Goal: Task Accomplishment & Management: Use online tool/utility

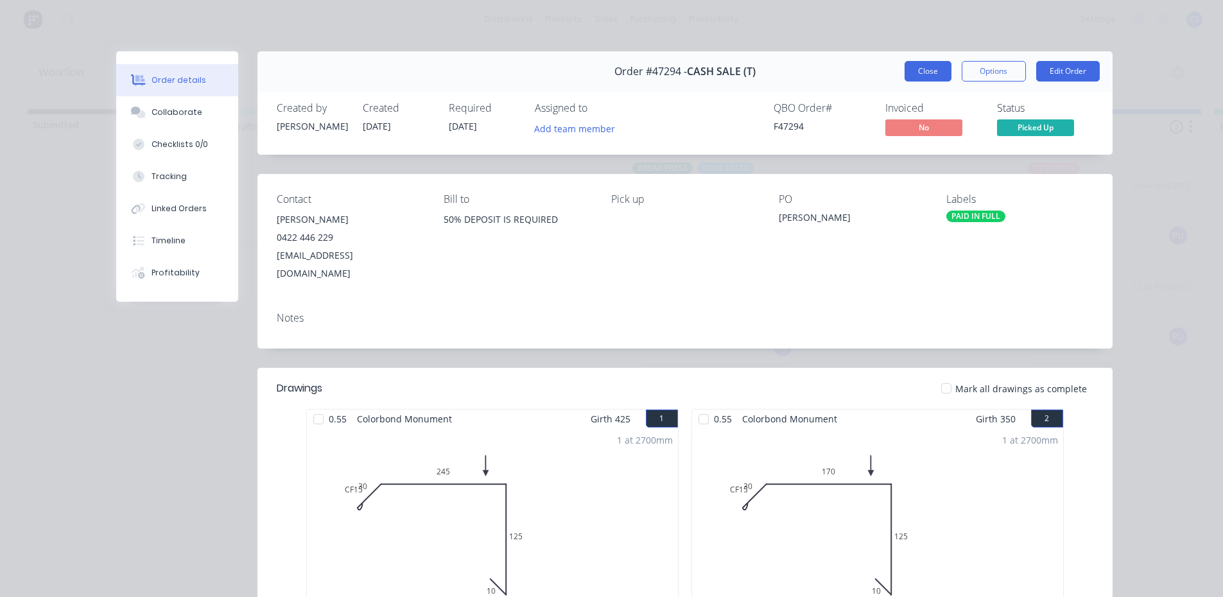
drag, startPoint x: 928, startPoint y: 67, endPoint x: 878, endPoint y: 67, distance: 50.1
click at [927, 67] on button "Close" at bounding box center [928, 71] width 47 height 21
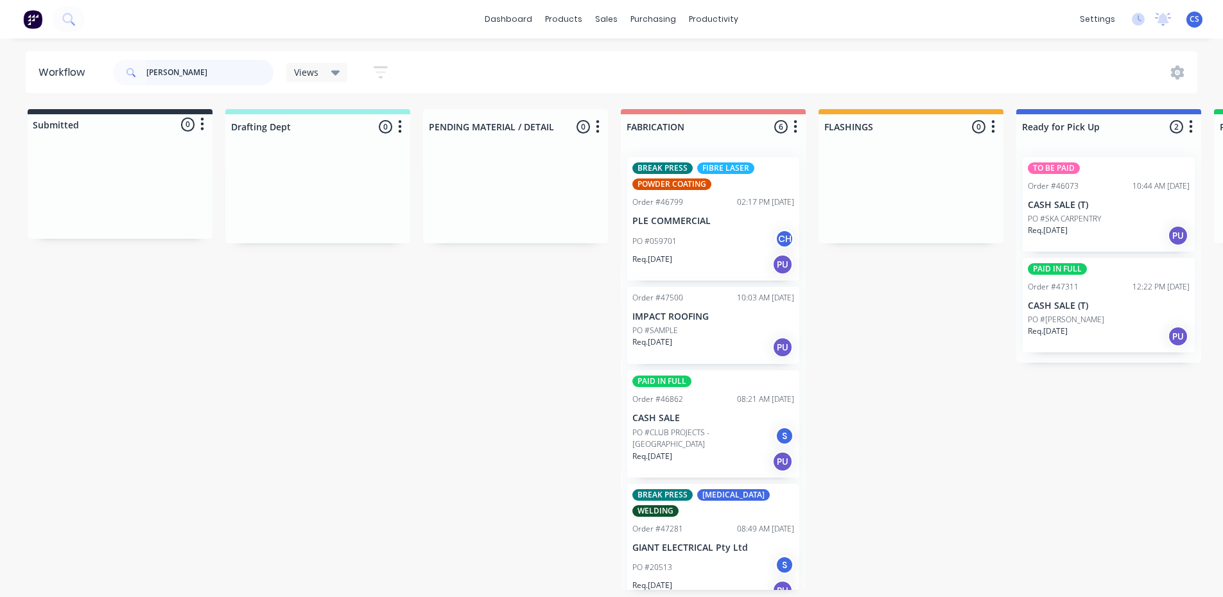
drag, startPoint x: 191, startPoint y: 73, endPoint x: 113, endPoint y: 64, distance: 78.8
click at [113, 64] on div "[PERSON_NAME]" at bounding box center [193, 73] width 161 height 26
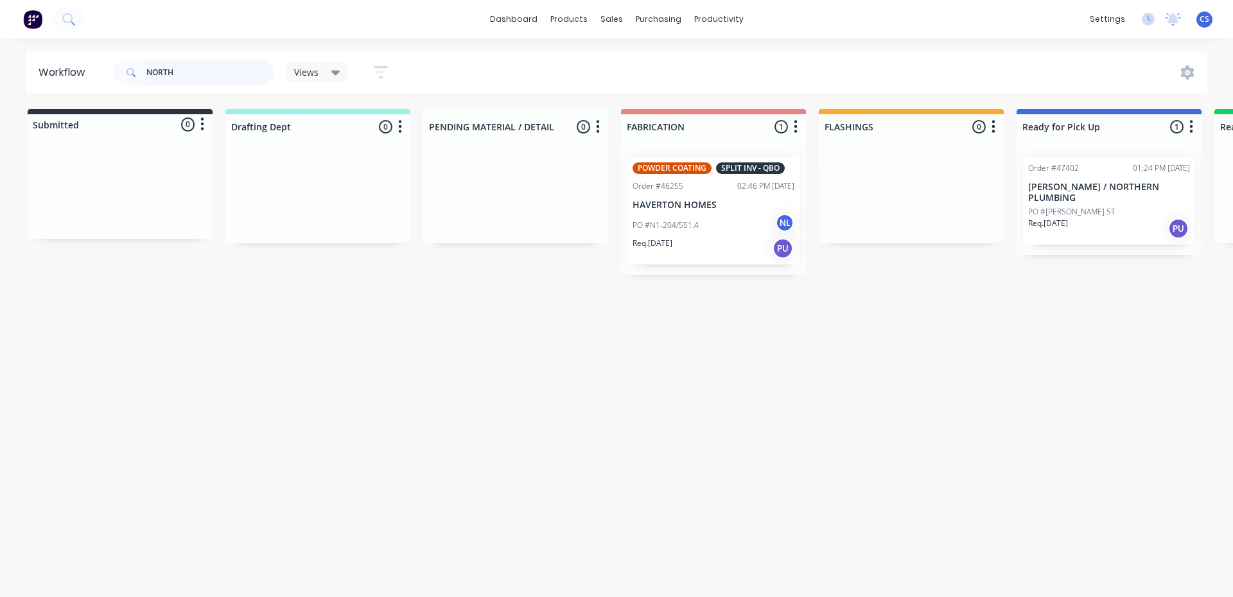
type input "NORTH"
click at [1094, 221] on div "Req. [DATE] PU" at bounding box center [1109, 229] width 162 height 22
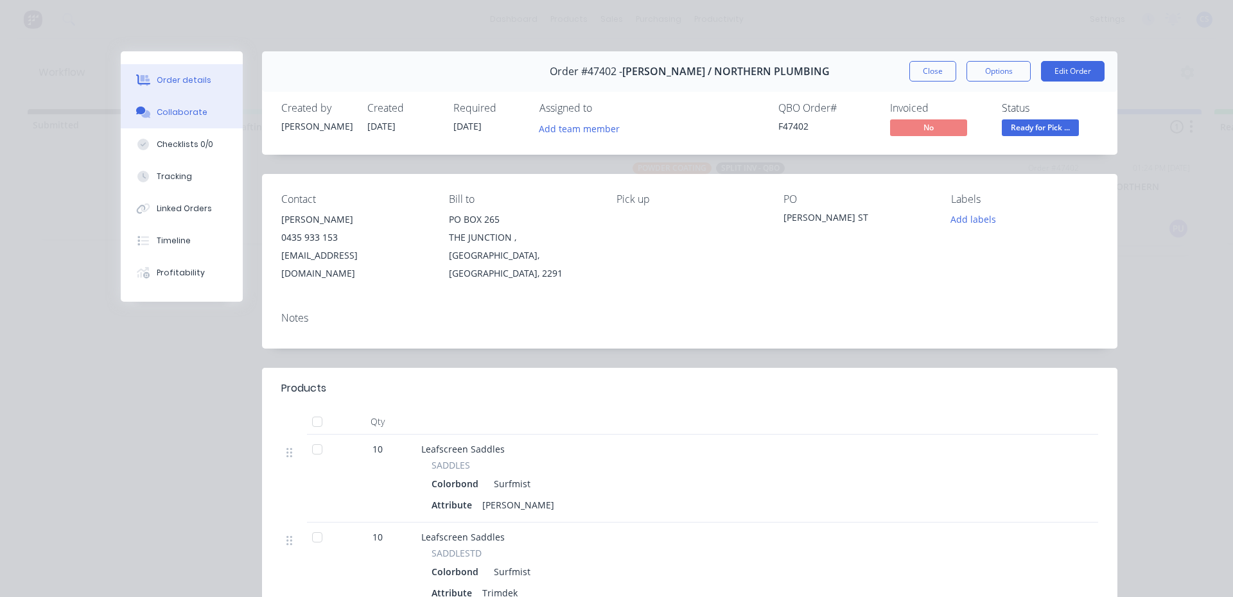
click at [159, 114] on div "Collaborate" at bounding box center [182, 113] width 51 height 12
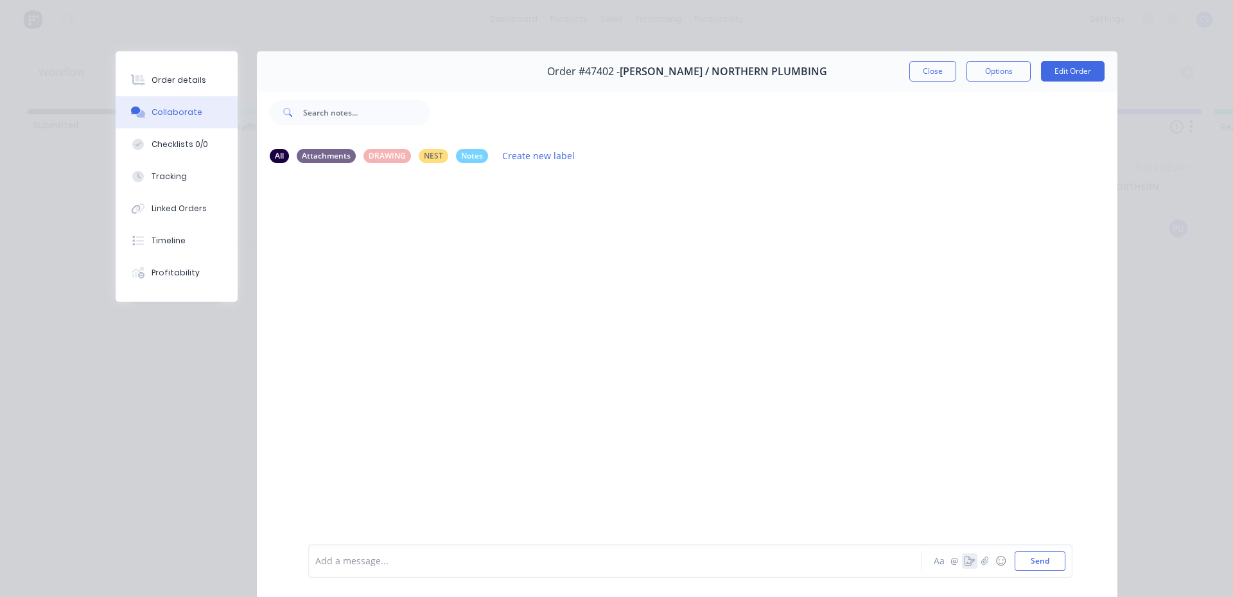
click at [962, 561] on button "button" at bounding box center [969, 561] width 15 height 15
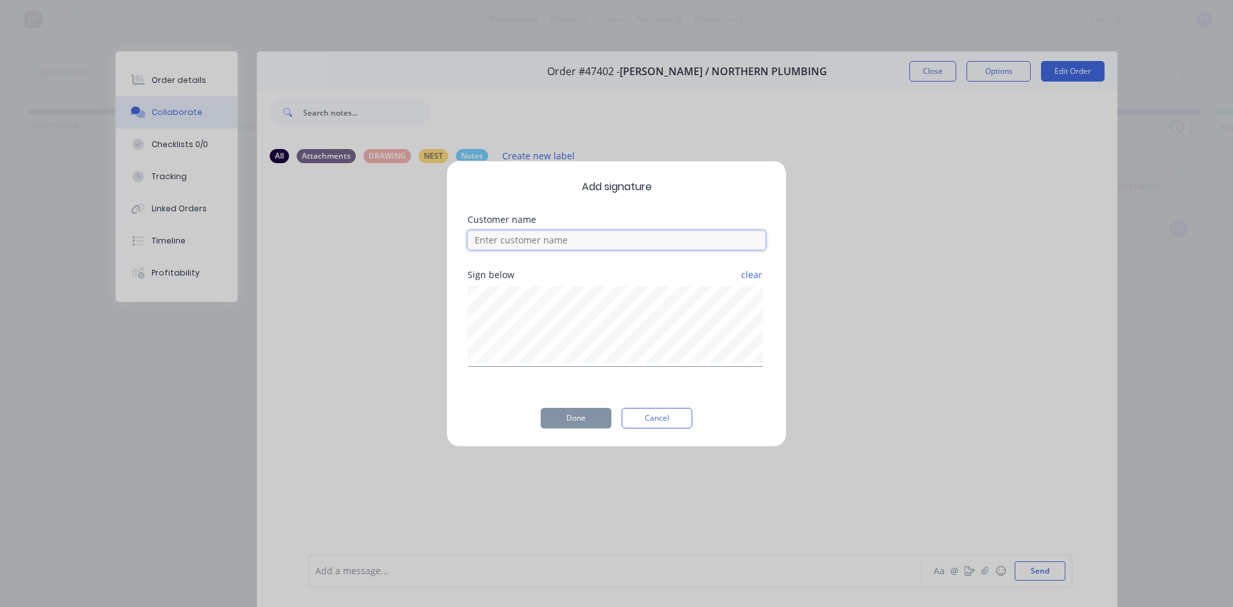
click at [525, 235] on input at bounding box center [617, 240] width 298 height 19
type input "[PERSON_NAME]"
drag, startPoint x: 560, startPoint y: 426, endPoint x: 553, endPoint y: 405, distance: 22.3
click at [560, 425] on button "Done" at bounding box center [576, 418] width 71 height 21
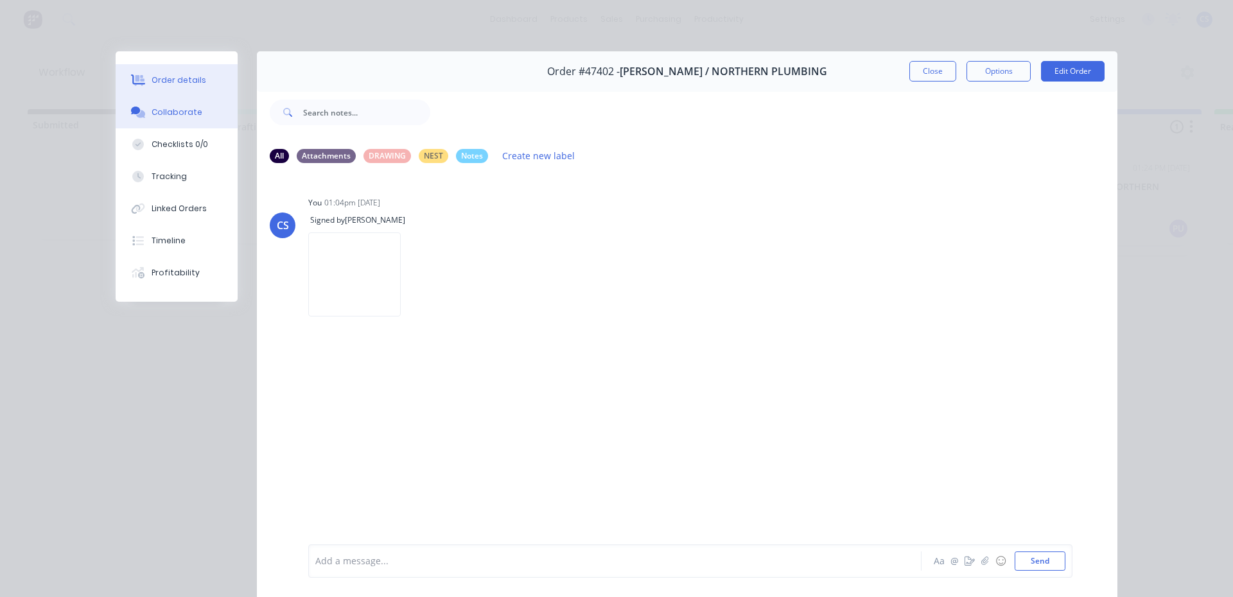
click at [173, 83] on div "Order details" at bounding box center [179, 80] width 55 height 12
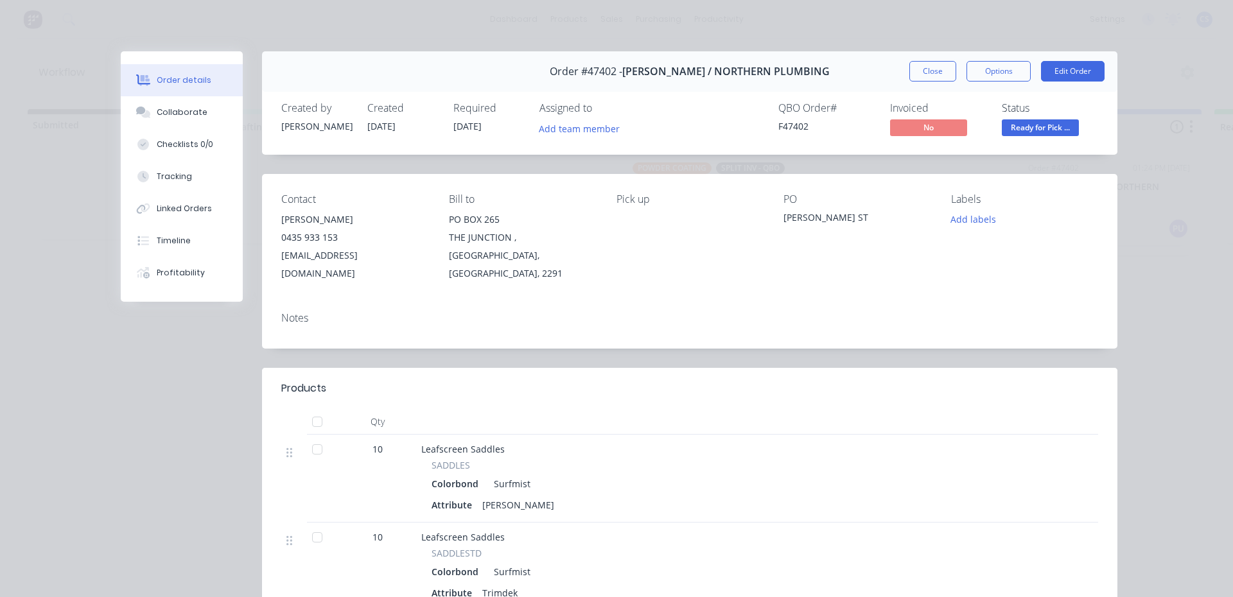
click at [1072, 128] on span "Ready for Pick ..." at bounding box center [1040, 127] width 77 height 16
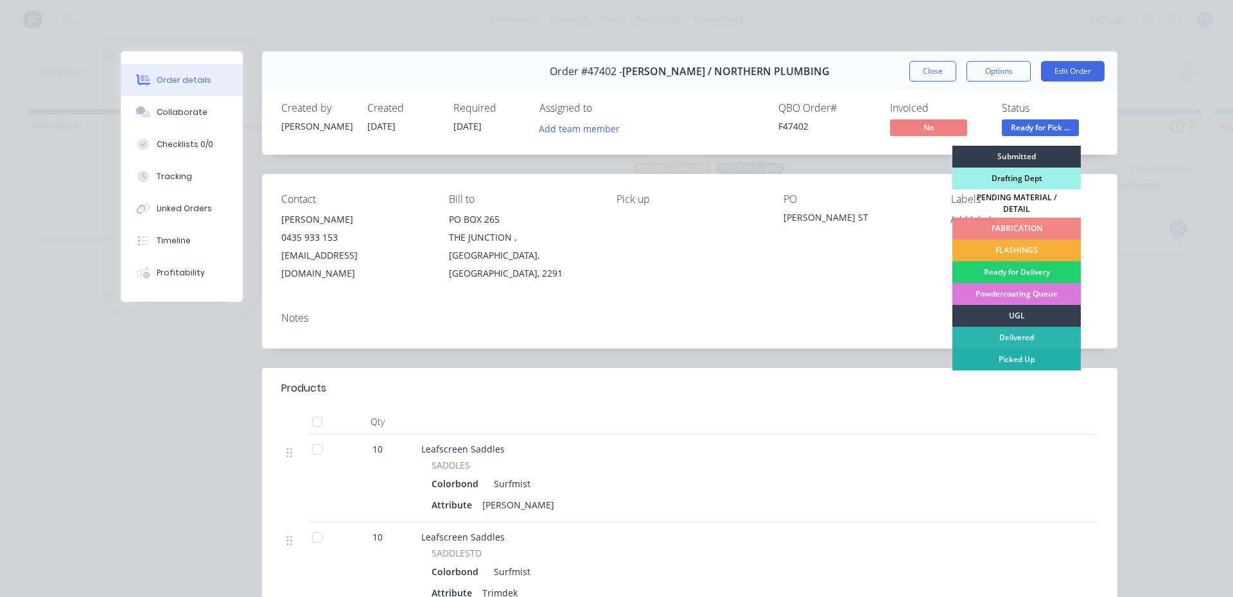
click at [1012, 352] on div "Picked Up" at bounding box center [1016, 360] width 128 height 22
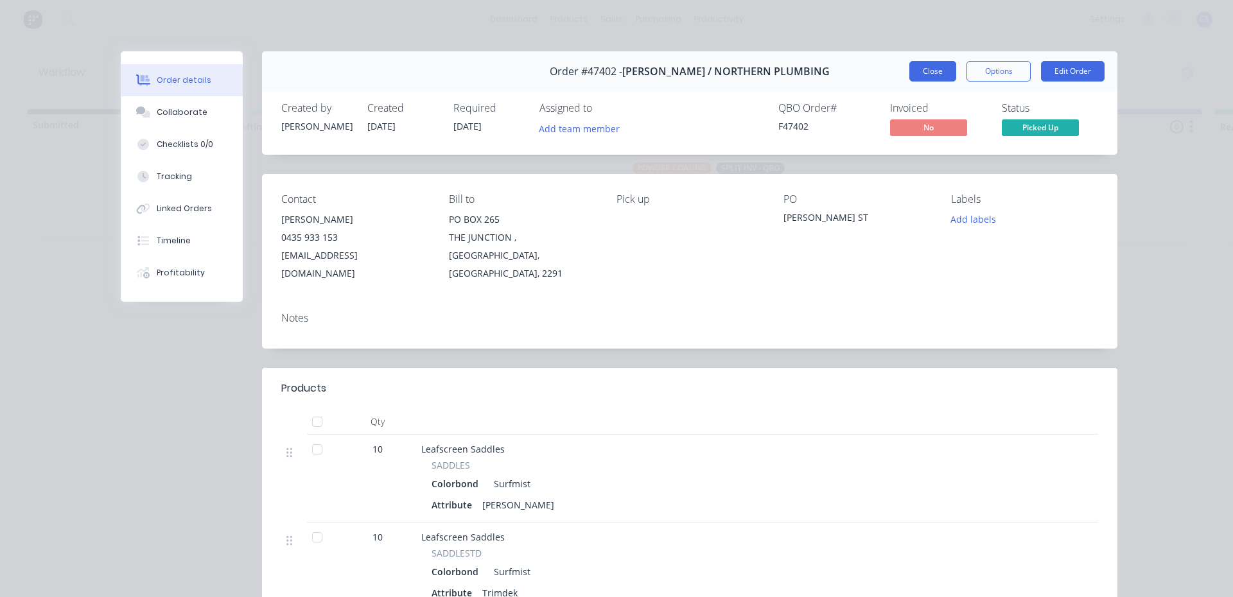
click at [931, 69] on button "Close" at bounding box center [932, 71] width 47 height 21
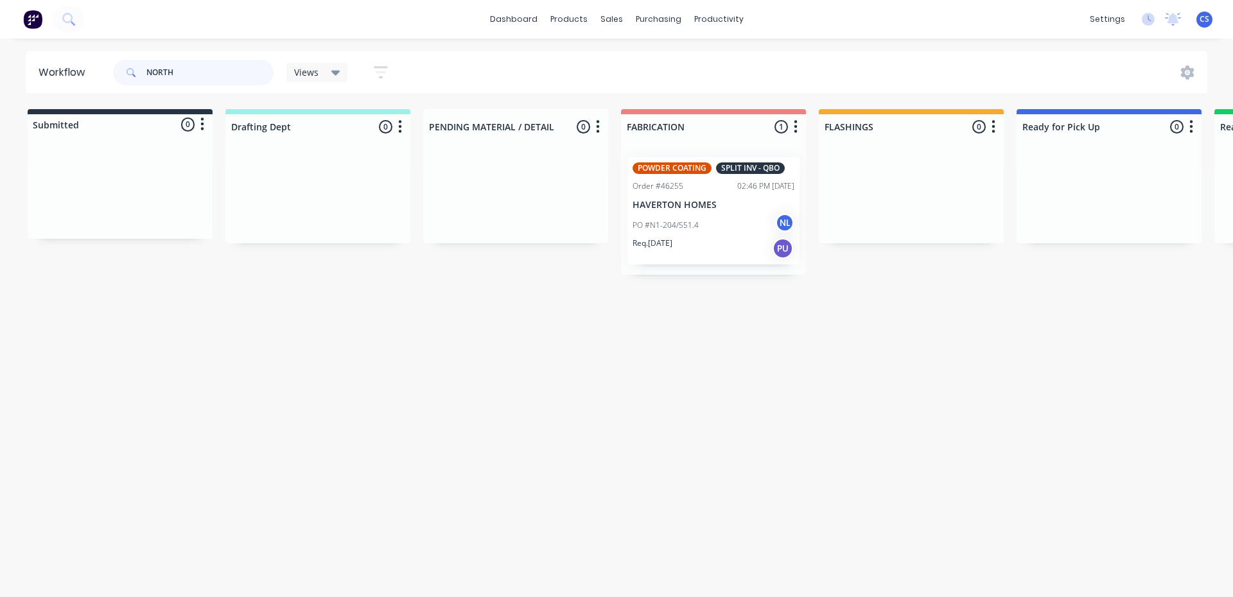
drag, startPoint x: 182, startPoint y: 71, endPoint x: 129, endPoint y: 63, distance: 53.9
click at [129, 63] on div "NORTH" at bounding box center [193, 73] width 161 height 26
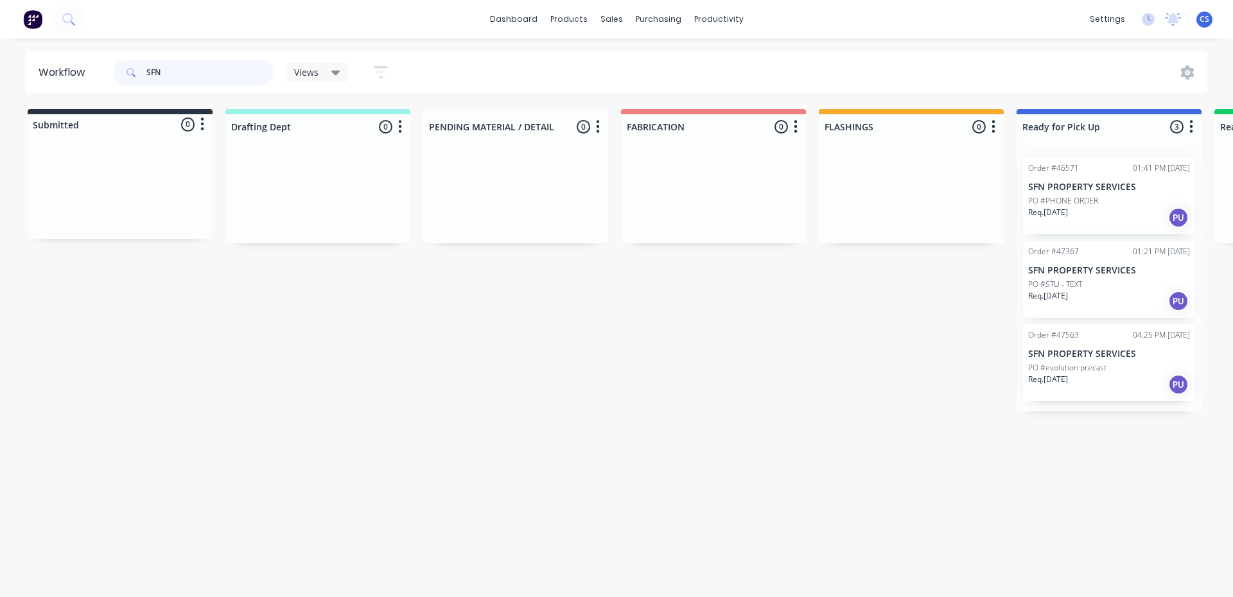
type input "SFN"
click at [1120, 380] on div "Req. [DATE] PU" at bounding box center [1109, 385] width 162 height 22
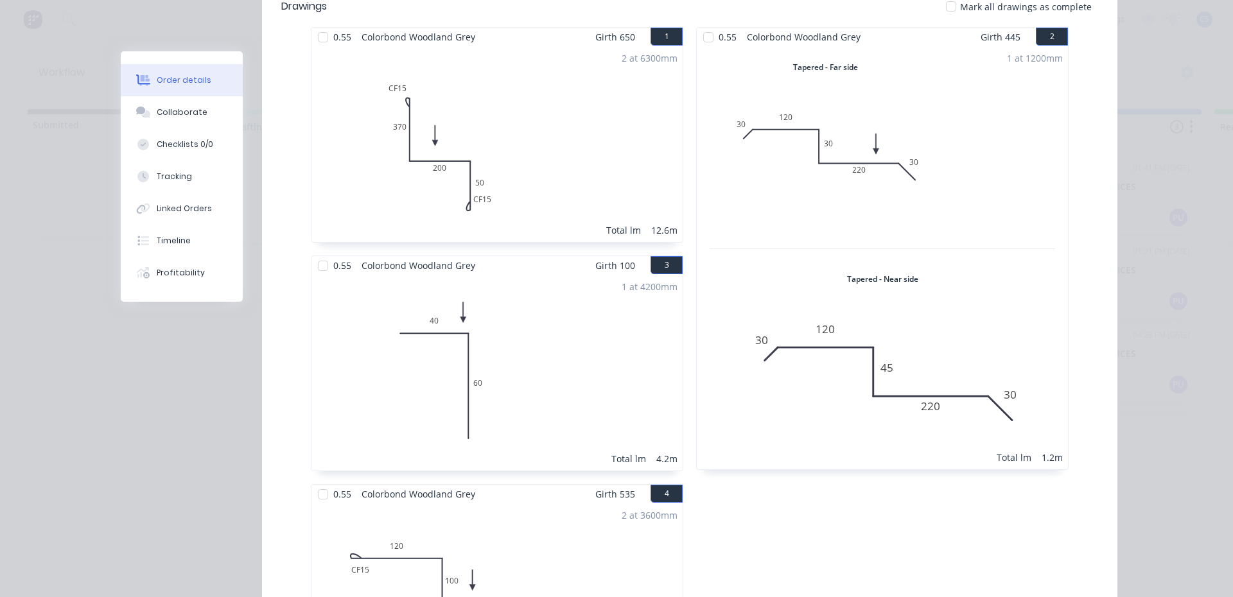
scroll to position [399, 0]
click at [184, 116] on div "Collaborate" at bounding box center [182, 113] width 51 height 12
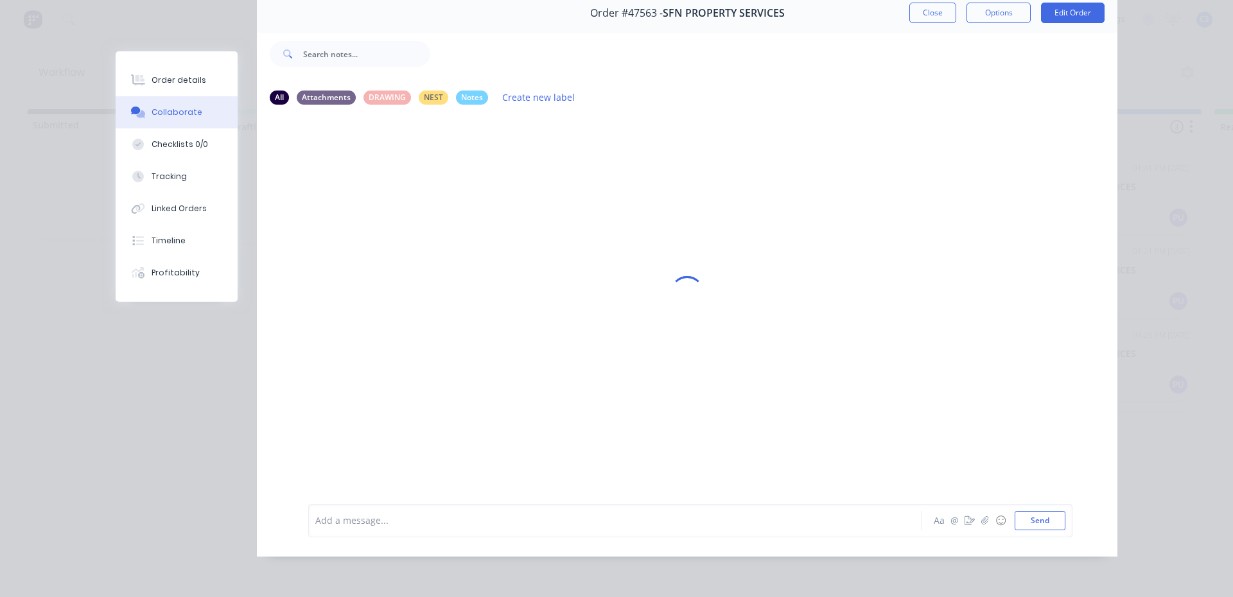
scroll to position [0, 0]
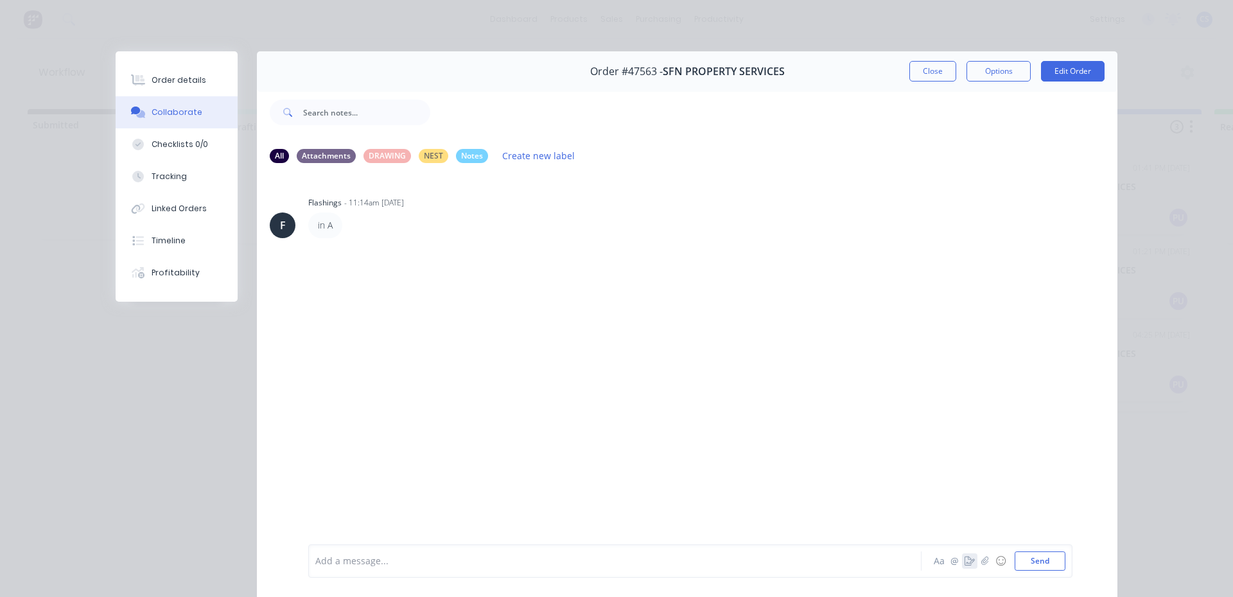
click at [965, 561] on icon "button" at bounding box center [970, 561] width 10 height 9
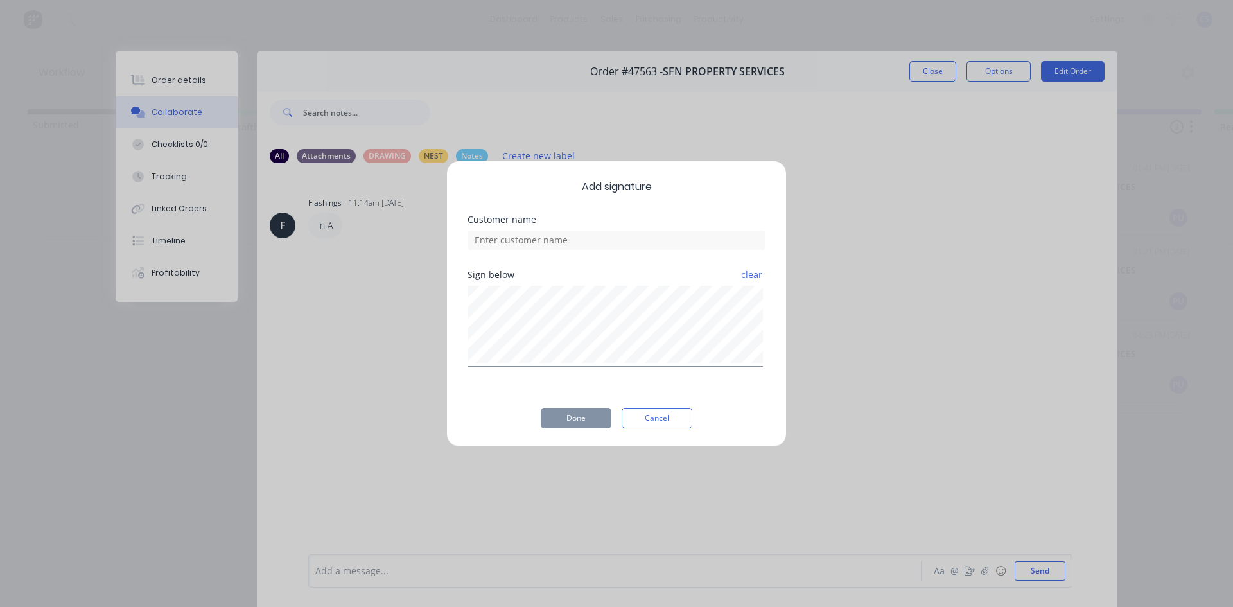
click at [621, 250] on div "Customer name" at bounding box center [617, 242] width 298 height 55
click at [620, 244] on input at bounding box center [617, 240] width 298 height 19
type input "STU"
click at [557, 423] on button "Done" at bounding box center [576, 418] width 71 height 21
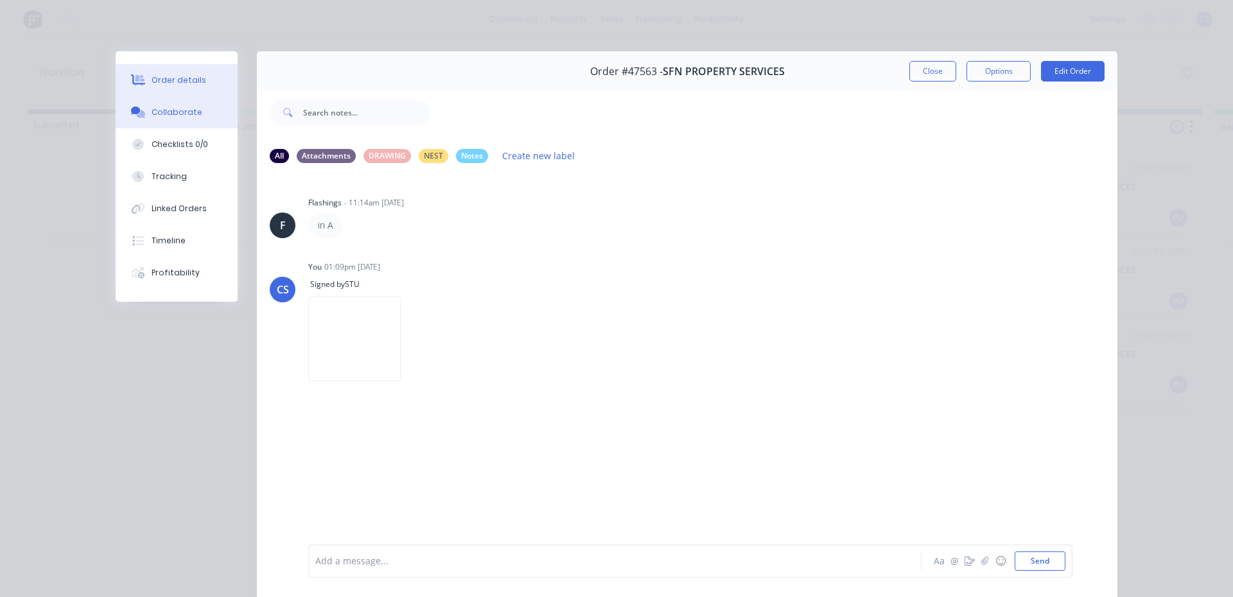
click at [179, 88] on button "Order details" at bounding box center [177, 80] width 122 height 32
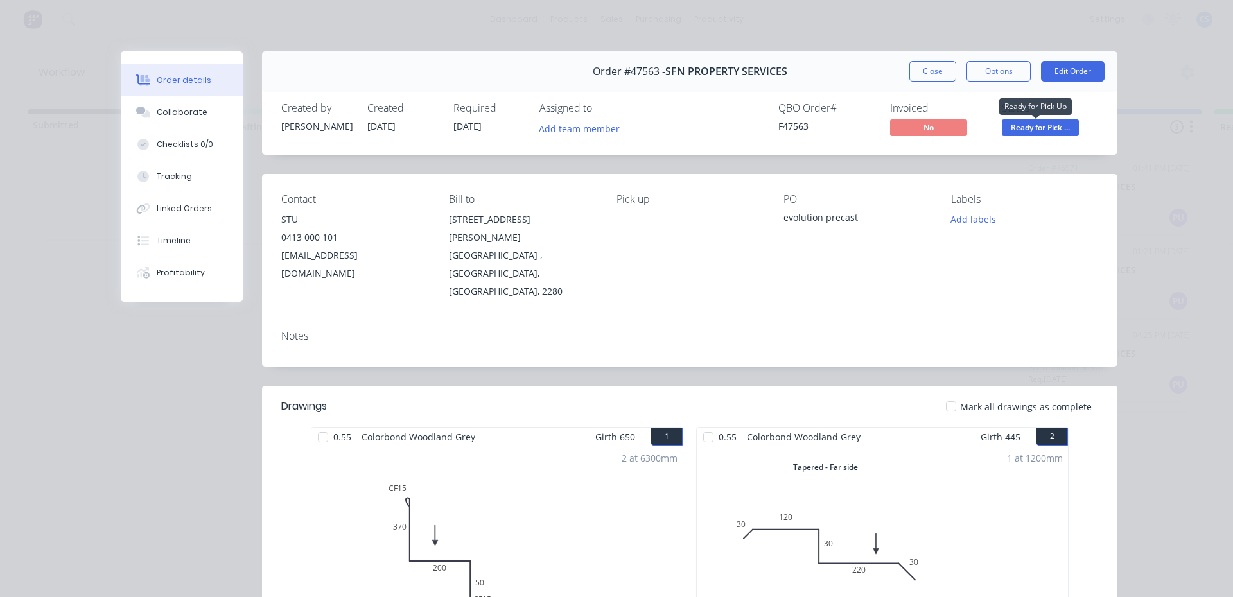
click at [1044, 123] on span "Ready for Pick ..." at bounding box center [1040, 127] width 77 height 16
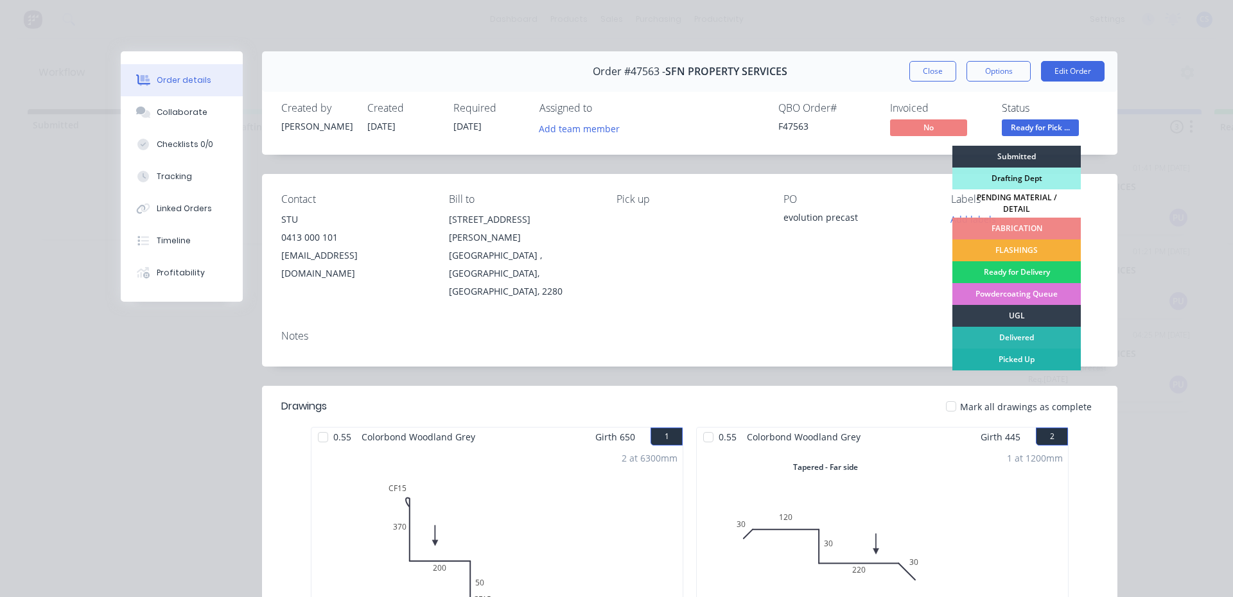
click at [1031, 351] on div "Picked Up" at bounding box center [1016, 360] width 128 height 22
